Goal: Task Accomplishment & Management: Use online tool/utility

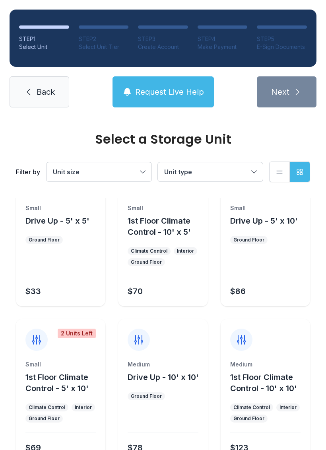
scroll to position [25, 0]
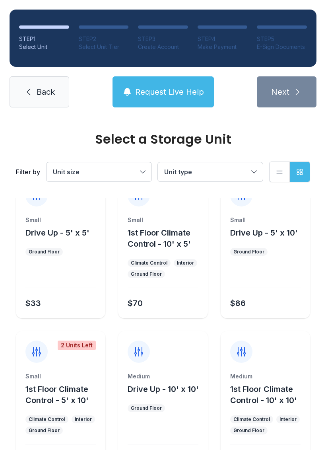
click at [54, 100] on link "Back" at bounding box center [40, 91] width 60 height 31
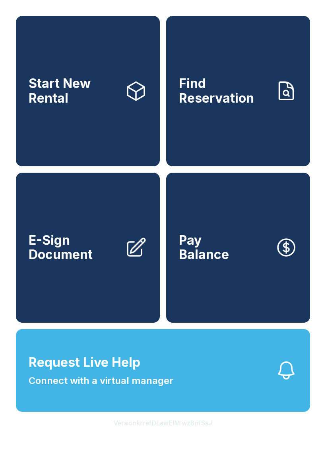
click at [72, 303] on link "E-Sign Document" at bounding box center [88, 248] width 144 height 150
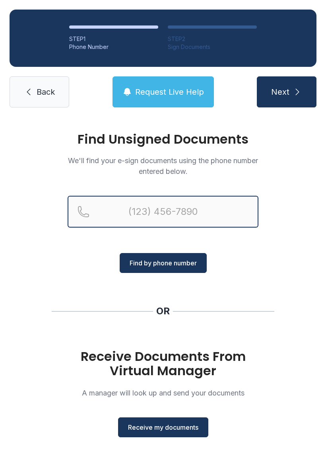
click at [157, 211] on input "Reservation phone number" at bounding box center [163, 212] width 191 height 32
type input "[PHONE_NUMBER]"
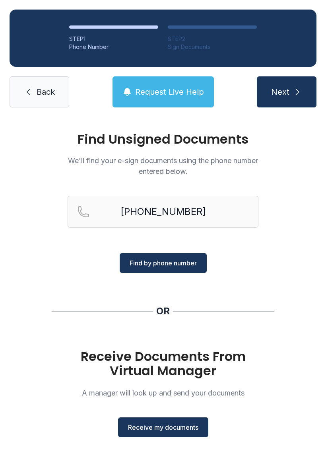
click at [170, 263] on span "Find by phone number" at bounding box center [163, 263] width 67 height 10
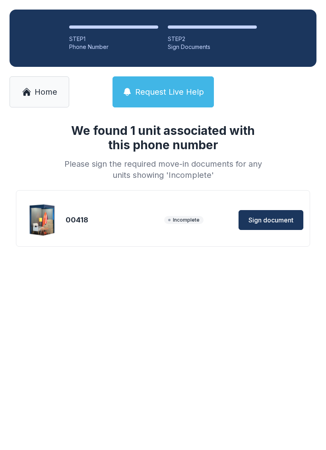
click at [281, 218] on span "Sign document" at bounding box center [270, 220] width 45 height 10
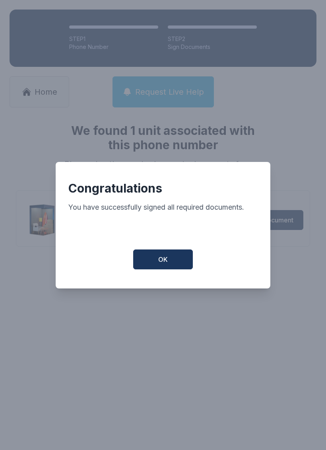
click at [159, 264] on span "OK" at bounding box center [163, 259] width 10 height 10
